Goal: Find specific page/section: Find specific page/section

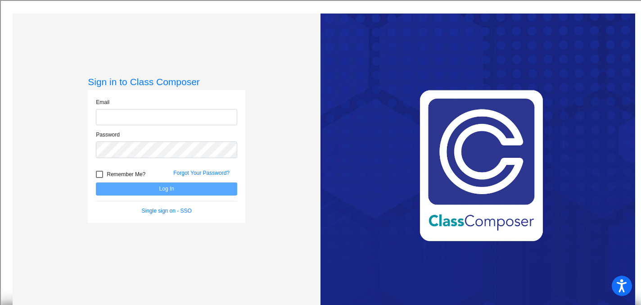
type input "[EMAIL_ADDRESS][DOMAIN_NAME]"
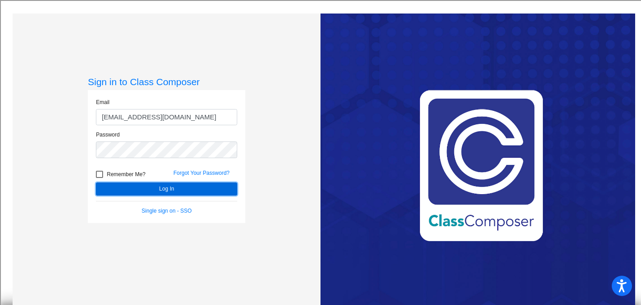
click at [156, 189] on button "Log In" at bounding box center [166, 188] width 141 height 13
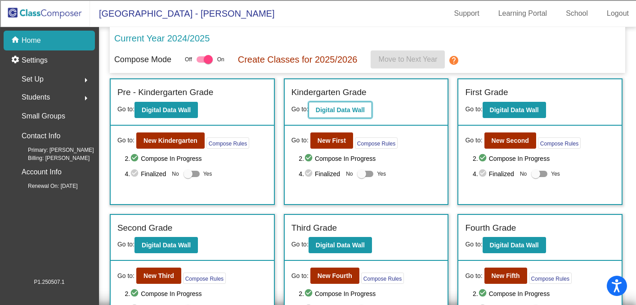
click at [336, 113] on b "Digital Data Wall" at bounding box center [340, 109] width 49 height 7
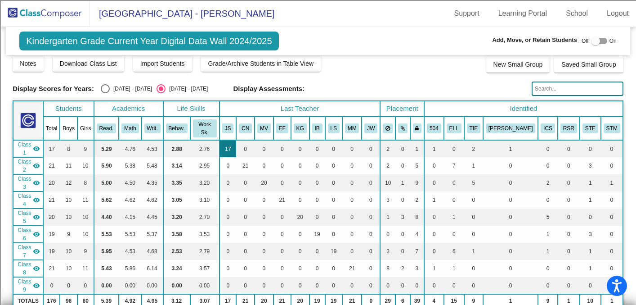
scroll to position [31, 0]
